Goal: Task Accomplishment & Management: Manage account settings

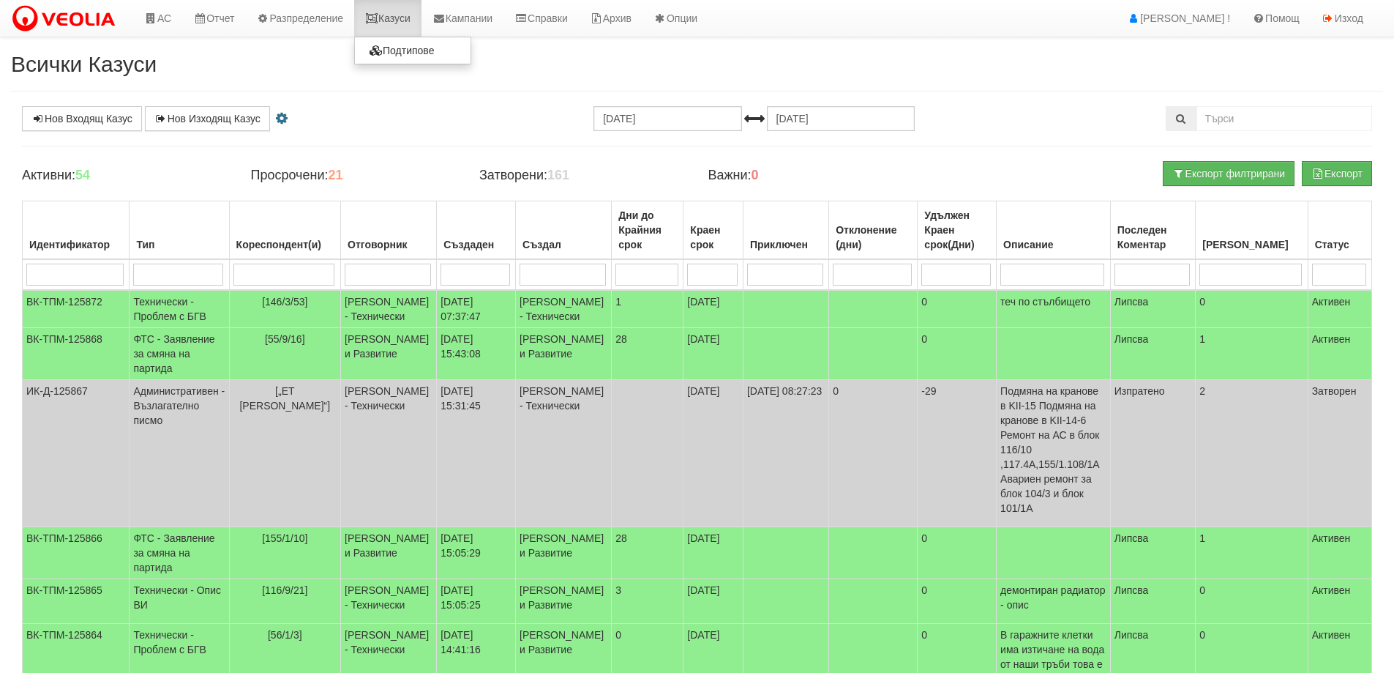
click at [419, 29] on link "Казуси" at bounding box center [387, 18] width 67 height 37
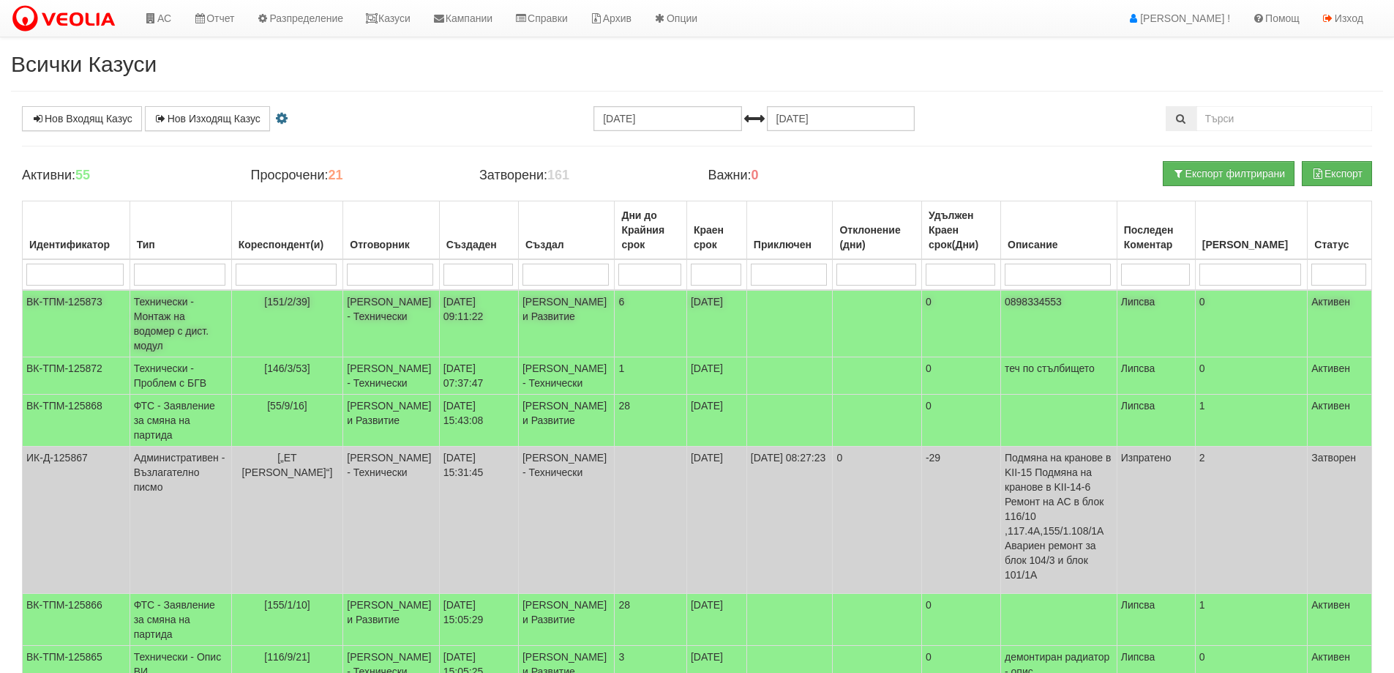
click at [310, 302] on span "[151/2/39]" at bounding box center [286, 302] width 45 height 12
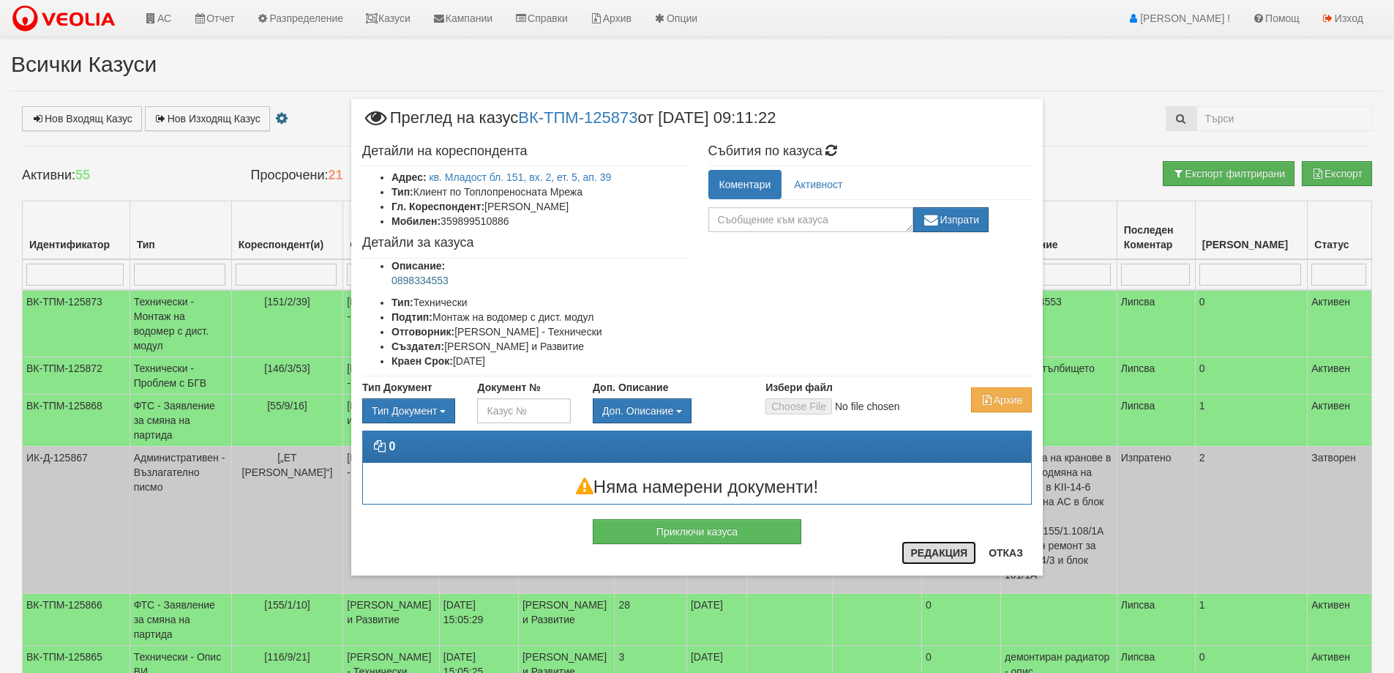
click at [948, 556] on button "Редакция" at bounding box center [939, 552] width 75 height 23
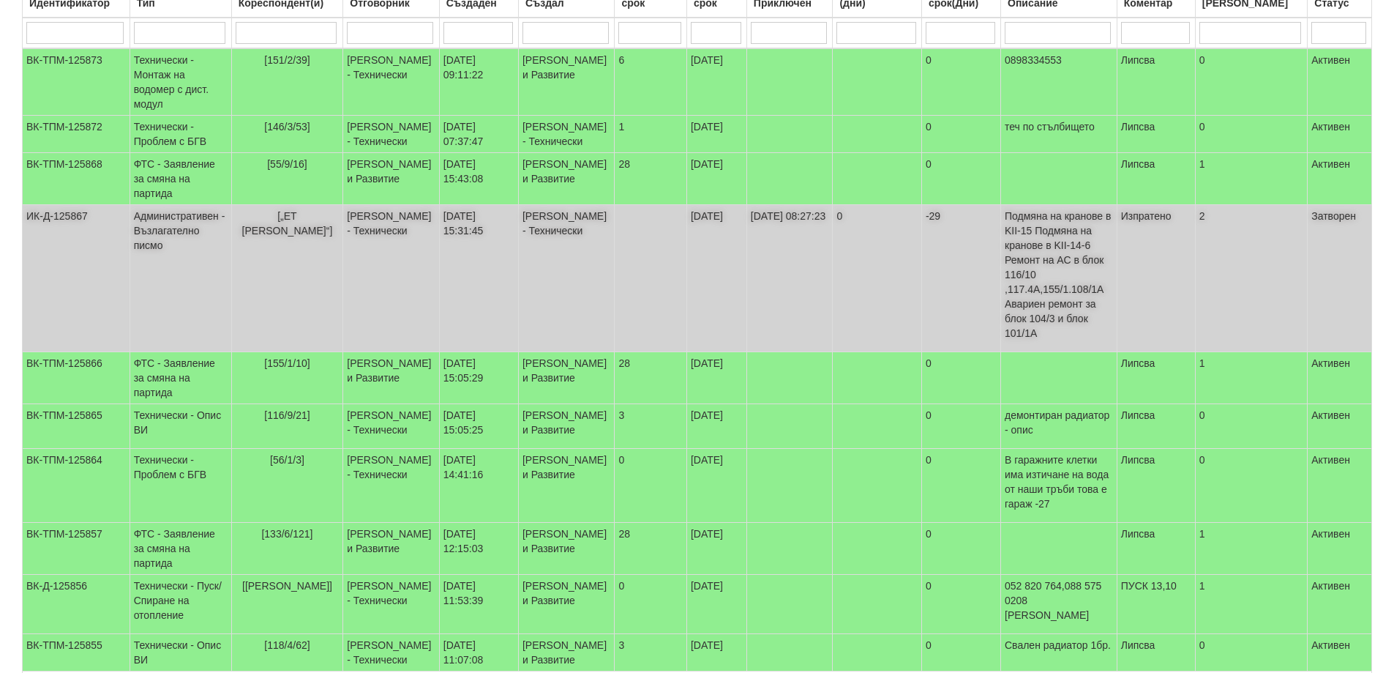
scroll to position [293, 0]
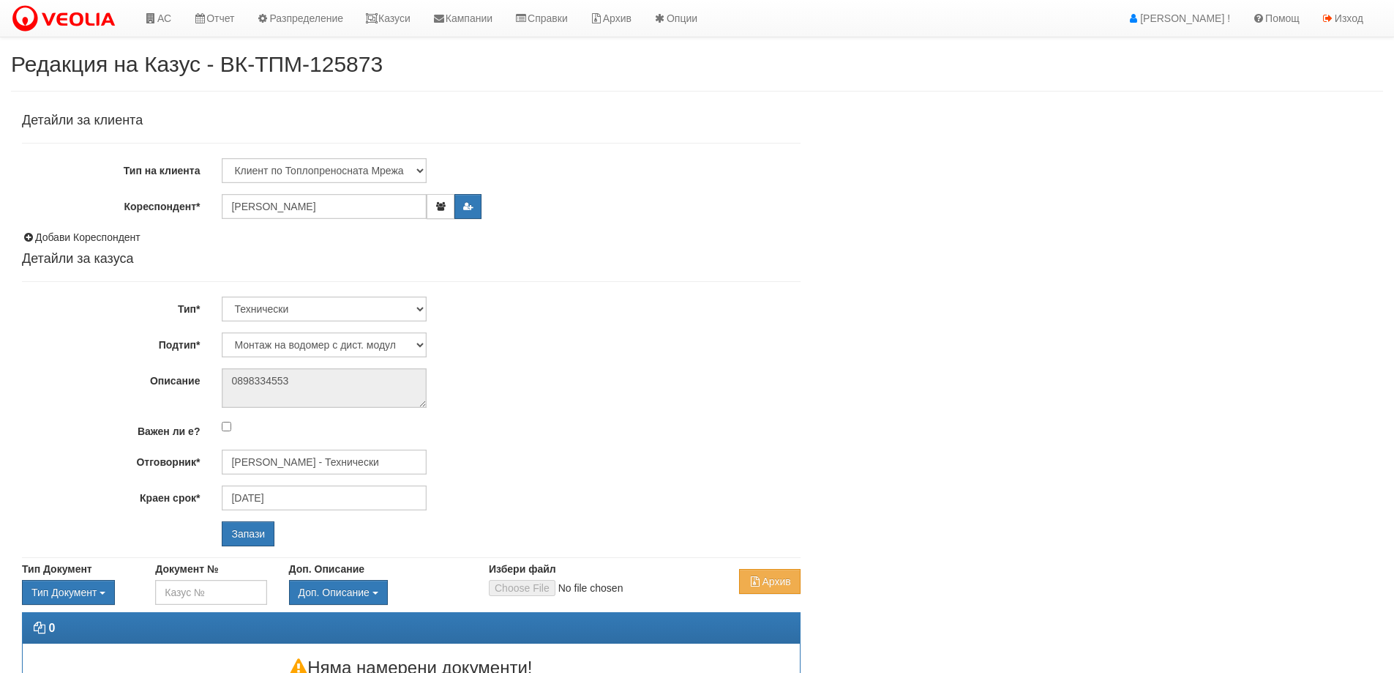
select select "Монтаж на водомер с дист. модул"
click at [318, 460] on input "[PERSON_NAME] - Технически" at bounding box center [324, 461] width 205 height 25
type input "D"
click at [310, 478] on div "[PERSON_NAME] - Технически" at bounding box center [640, 485] width 834 height 18
type input "[PERSON_NAME] - Технически"
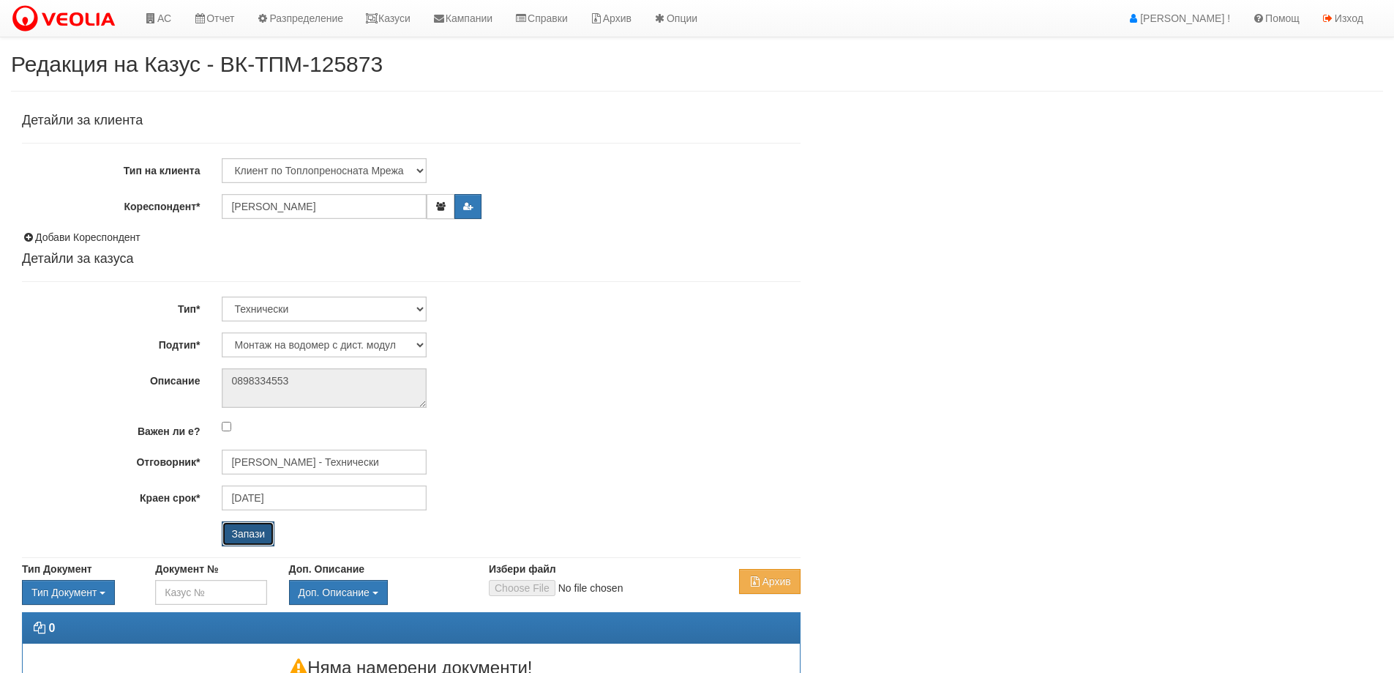
click at [244, 539] on input "Запази" at bounding box center [248, 533] width 53 height 25
